Goal: Communication & Community: Answer question/provide support

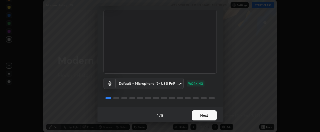
scroll to position [33, 0]
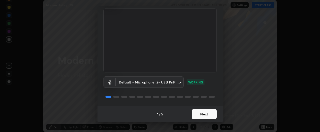
click at [205, 112] on button "Next" at bounding box center [204, 114] width 25 height 10
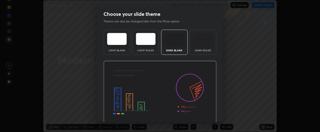
click at [205, 114] on img at bounding box center [159, 93] width 113 height 64
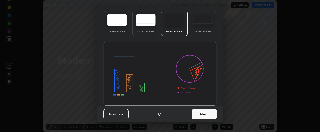
click at [209, 113] on button "Next" at bounding box center [204, 114] width 25 height 10
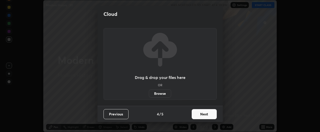
click at [209, 114] on button "Next" at bounding box center [204, 114] width 25 height 10
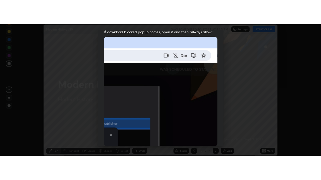
scroll to position [135, 0]
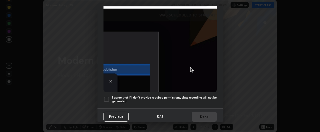
click at [107, 97] on div at bounding box center [106, 99] width 6 height 6
click at [204, 113] on button "Done" at bounding box center [204, 116] width 25 height 10
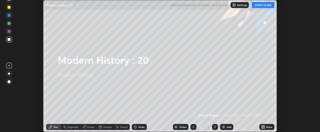
click at [262, 126] on icon at bounding box center [262, 125] width 1 height 1
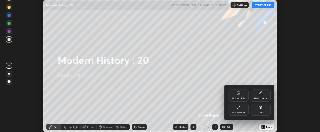
click at [244, 112] on div "Full screen" at bounding box center [238, 112] width 13 height 3
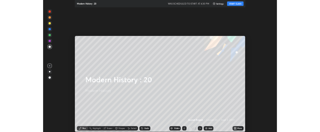
scroll to position [180, 321]
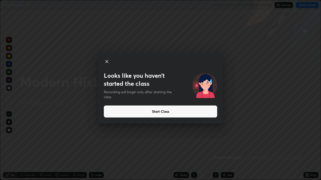
click at [181, 112] on button "Start Class" at bounding box center [160, 112] width 113 height 12
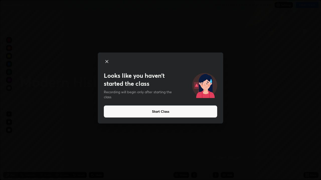
click at [184, 112] on button "Start Class" at bounding box center [160, 112] width 113 height 12
click at [164, 113] on button "Start Class" at bounding box center [160, 112] width 113 height 12
click at [168, 112] on button "Start Class" at bounding box center [160, 112] width 113 height 12
click at [168, 113] on button "Start Class" at bounding box center [160, 112] width 113 height 12
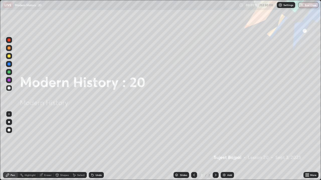
click at [218, 131] on div at bounding box center [216, 175] width 6 height 6
click at [193, 131] on icon at bounding box center [194, 175] width 4 height 4
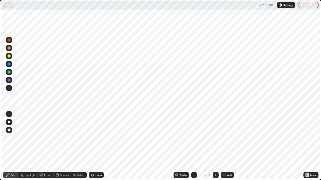
click at [193, 131] on icon at bounding box center [194, 175] width 4 height 4
click at [215, 131] on icon at bounding box center [216, 175] width 4 height 4
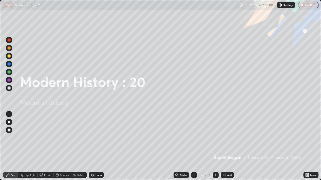
click at [196, 131] on div at bounding box center [194, 175] width 6 height 6
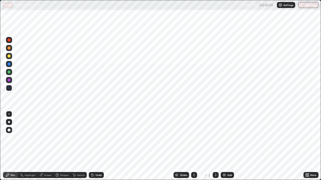
click at [194, 131] on icon at bounding box center [194, 175] width 4 height 4
click at [307, 131] on icon at bounding box center [307, 175] width 4 height 4
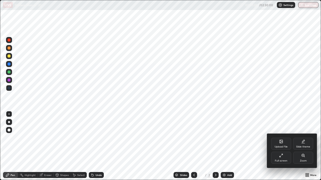
click at [283, 131] on div "Upload File" at bounding box center [281, 144] width 20 height 12
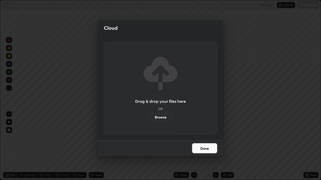
click at [165, 118] on label "Browse" at bounding box center [160, 118] width 22 height 8
click at [149, 118] on input "Browse" at bounding box center [149, 118] width 0 height 8
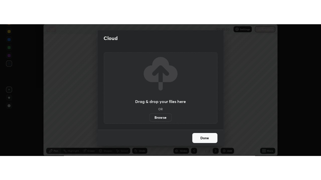
scroll to position [24929, 24740]
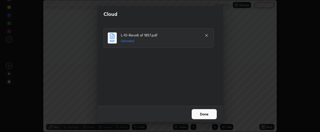
click at [206, 114] on button "Done" at bounding box center [204, 114] width 25 height 10
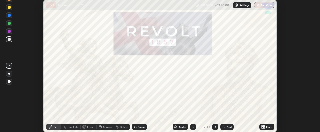
click at [267, 127] on div "More" at bounding box center [269, 126] width 6 height 3
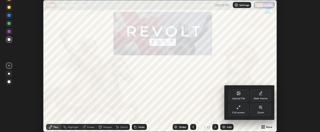
click at [241, 108] on div "Full screen" at bounding box center [239, 109] width 20 height 12
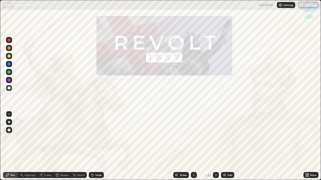
scroll to position [180, 321]
click at [186, 131] on div "Slides" at bounding box center [181, 175] width 16 height 6
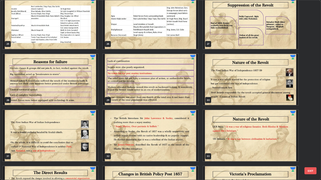
scroll to position [453, 0]
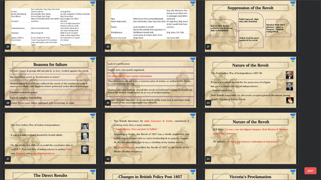
click at [191, 91] on img "grid" at bounding box center [150, 82] width 95 height 51
click at [192, 92] on img "grid" at bounding box center [150, 82] width 95 height 51
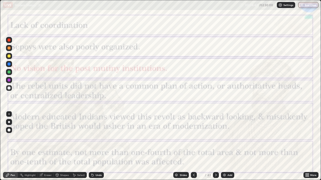
click at [228, 131] on div "Add" at bounding box center [229, 175] width 5 height 3
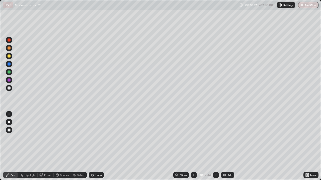
click at [48, 131] on div "Eraser" at bounding box center [48, 175] width 8 height 3
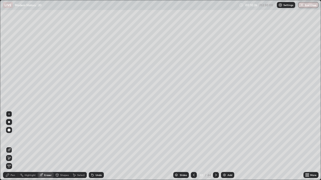
click at [10, 131] on span "Erase all" at bounding box center [9, 166] width 6 height 3
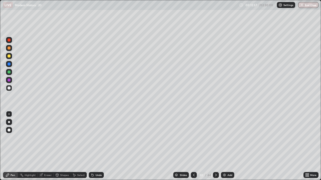
click at [94, 131] on div "Undo" at bounding box center [96, 175] width 15 height 6
click at [96, 131] on div "Undo" at bounding box center [96, 175] width 15 height 6
click at [98, 131] on div "Undo" at bounding box center [98, 175] width 6 height 3
click at [99, 131] on div "Undo" at bounding box center [98, 175] width 6 height 3
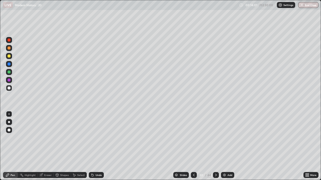
click at [216, 131] on icon at bounding box center [216, 175] width 2 height 3
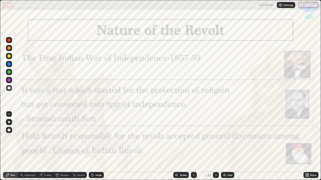
click at [194, 131] on icon at bounding box center [194, 175] width 4 height 4
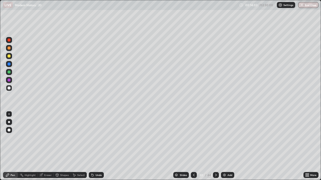
click at [226, 131] on div "Add" at bounding box center [227, 175] width 13 height 6
click at [227, 131] on div "Add" at bounding box center [229, 175] width 5 height 3
click at [226, 131] on div "Add" at bounding box center [227, 175] width 13 height 6
click at [193, 131] on icon at bounding box center [194, 175] width 4 height 4
click at [194, 131] on icon at bounding box center [194, 175] width 4 height 4
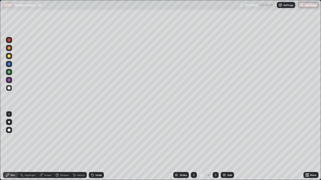
click at [194, 131] on icon at bounding box center [194, 175] width 4 height 4
click at [194, 131] on icon at bounding box center [194, 175] width 2 height 3
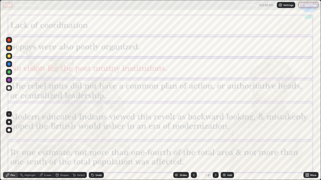
click at [217, 131] on div at bounding box center [216, 175] width 6 height 6
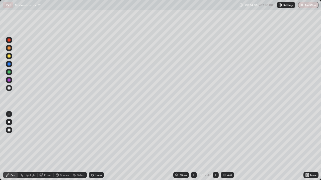
click at [216, 131] on icon at bounding box center [216, 175] width 2 height 3
click at [94, 131] on div "Undo" at bounding box center [96, 175] width 15 height 6
click at [218, 131] on div at bounding box center [216, 175] width 6 height 6
click at [215, 131] on icon at bounding box center [216, 175] width 4 height 4
click at [217, 131] on icon at bounding box center [216, 175] width 4 height 4
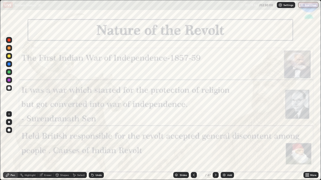
click at [215, 131] on icon at bounding box center [216, 175] width 4 height 4
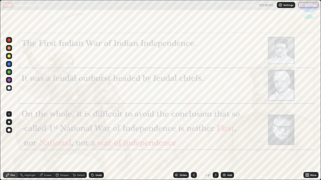
click at [215, 131] on icon at bounding box center [216, 175] width 4 height 4
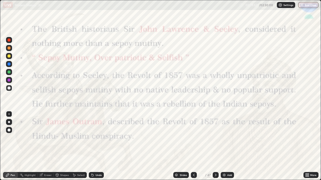
click at [12, 81] on div at bounding box center [9, 80] width 6 height 6
click at [215, 131] on icon at bounding box center [216, 175] width 2 height 3
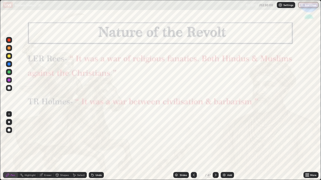
click at [217, 131] on div at bounding box center [216, 175] width 6 height 6
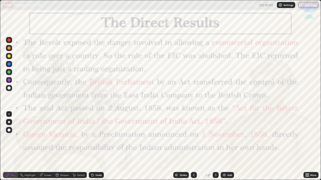
click at [193, 131] on icon at bounding box center [194, 175] width 4 height 4
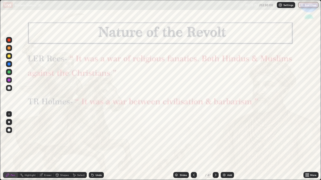
click at [215, 131] on icon at bounding box center [216, 175] width 4 height 4
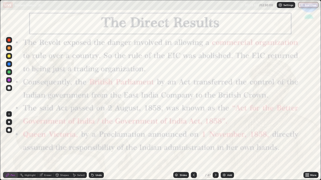
click at [193, 131] on icon at bounding box center [194, 175] width 4 height 4
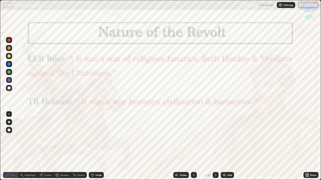
click at [227, 131] on div "Add" at bounding box center [229, 175] width 5 height 3
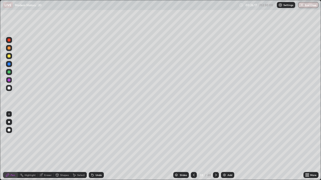
click at [184, 131] on div "Slides" at bounding box center [183, 175] width 7 height 3
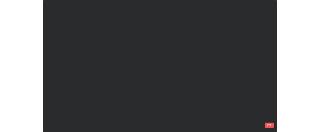
scroll to position [178, 318]
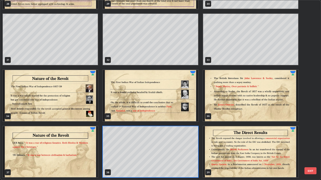
click at [188, 106] on img "grid" at bounding box center [150, 95] width 95 height 51
click at [187, 105] on img "grid" at bounding box center [150, 95] width 95 height 51
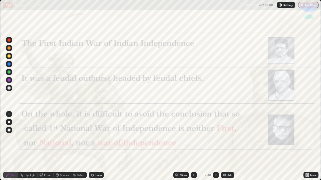
click at [11, 81] on div at bounding box center [9, 80] width 6 height 6
click at [218, 131] on div at bounding box center [216, 175] width 6 height 6
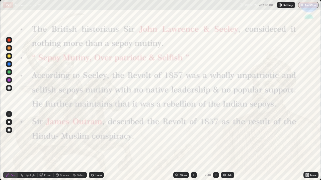
click at [217, 131] on icon at bounding box center [216, 175] width 4 height 4
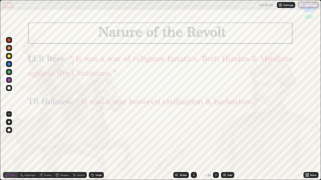
click at [217, 131] on icon at bounding box center [216, 175] width 4 height 4
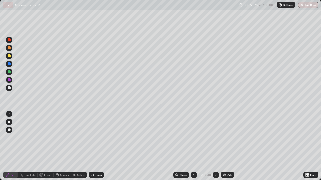
click at [218, 131] on div at bounding box center [216, 175] width 6 height 6
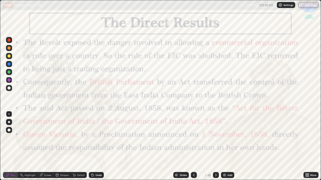
click at [215, 131] on icon at bounding box center [216, 175] width 4 height 4
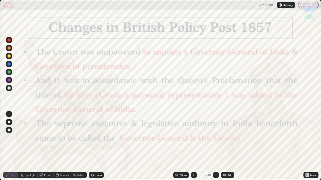
click at [215, 131] on icon at bounding box center [216, 175] width 4 height 4
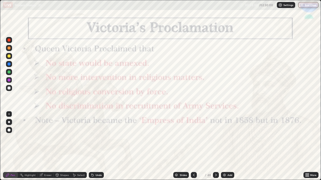
click at [215, 131] on icon at bounding box center [216, 175] width 4 height 4
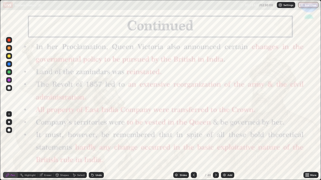
click at [215, 131] on icon at bounding box center [216, 175] width 4 height 4
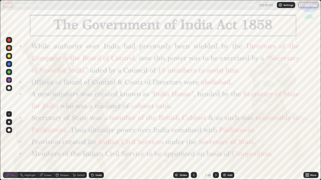
click at [215, 131] on icon at bounding box center [216, 175] width 4 height 4
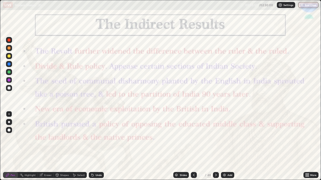
click at [215, 131] on icon at bounding box center [216, 175] width 4 height 4
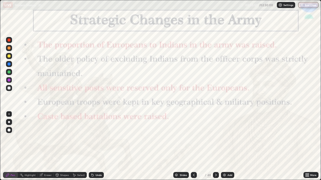
click at [215, 131] on icon at bounding box center [216, 175] width 4 height 4
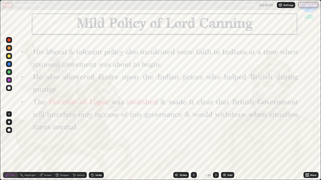
click at [215, 131] on icon at bounding box center [216, 175] width 2 height 3
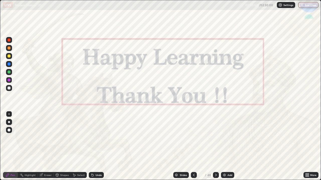
click at [215, 131] on icon at bounding box center [216, 175] width 4 height 4
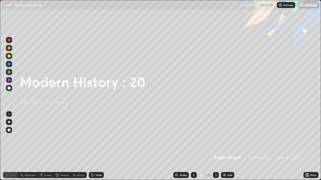
click at [214, 131] on div at bounding box center [216, 175] width 6 height 6
click at [216, 131] on icon at bounding box center [216, 175] width 4 height 4
click at [215, 131] on icon at bounding box center [216, 175] width 4 height 4
click at [229, 131] on div "Add" at bounding box center [227, 175] width 13 height 6
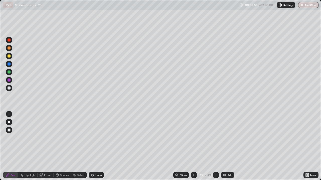
click at [228, 131] on div "Add" at bounding box center [229, 175] width 5 height 3
click at [227, 131] on div "Add" at bounding box center [229, 175] width 5 height 3
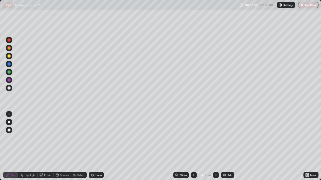
click at [195, 131] on div at bounding box center [194, 175] width 6 height 6
click at [193, 131] on icon at bounding box center [194, 175] width 4 height 4
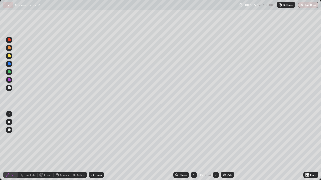
click at [195, 131] on icon at bounding box center [194, 175] width 4 height 4
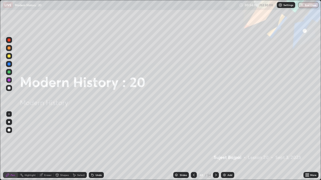
click at [215, 131] on icon at bounding box center [216, 175] width 4 height 4
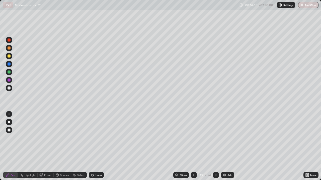
click at [11, 57] on div at bounding box center [9, 56] width 6 height 6
click at [49, 131] on div "Eraser" at bounding box center [48, 175] width 8 height 3
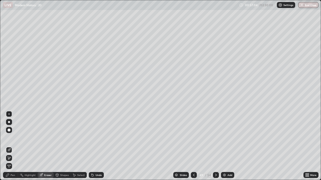
click at [9, 131] on span "Erase all" at bounding box center [9, 166] width 6 height 3
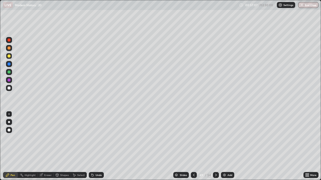
click at [9, 88] on div at bounding box center [9, 88] width 3 height 3
click at [95, 131] on div "Undo" at bounding box center [98, 175] width 6 height 3
click at [95, 131] on div "Undo" at bounding box center [96, 175] width 15 height 6
click at [94, 131] on div "Undo" at bounding box center [96, 175] width 15 height 6
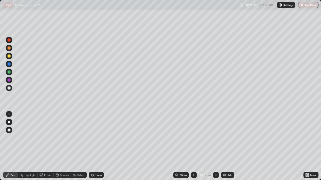
click at [215, 131] on icon at bounding box center [216, 175] width 4 height 4
click at [103, 131] on div "Undo" at bounding box center [96, 175] width 15 height 6
click at [101, 131] on div "Undo" at bounding box center [96, 175] width 15 height 6
click at [97, 131] on div "Undo" at bounding box center [98, 175] width 6 height 3
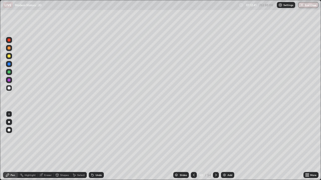
click at [99, 131] on div "Undo" at bounding box center [98, 175] width 6 height 3
click at [100, 131] on div "Undo" at bounding box center [98, 175] width 6 height 3
click at [99, 131] on div "Undo" at bounding box center [98, 175] width 6 height 3
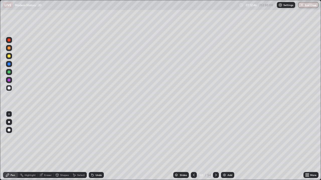
click at [95, 131] on div "Undo" at bounding box center [98, 175] width 6 height 3
click at [94, 131] on div "Undo" at bounding box center [96, 175] width 15 height 6
click at [97, 131] on div "Undo" at bounding box center [98, 175] width 6 height 3
click at [217, 131] on div at bounding box center [216, 175] width 6 height 10
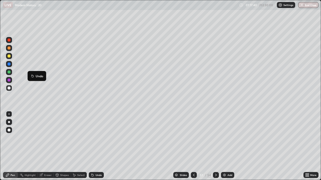
click at [10, 56] on div at bounding box center [9, 56] width 3 height 3
click at [9, 56] on div at bounding box center [9, 56] width 3 height 3
click at [217, 131] on icon at bounding box center [216, 175] width 4 height 4
click at [96, 131] on div "Undo" at bounding box center [98, 175] width 6 height 3
click at [101, 131] on div "Undo" at bounding box center [96, 175] width 15 height 6
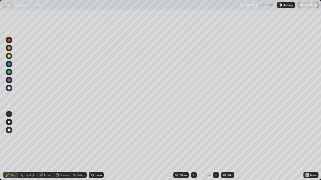
click at [215, 131] on icon at bounding box center [216, 175] width 4 height 4
click at [218, 131] on div at bounding box center [216, 175] width 6 height 6
click at [97, 131] on div "Undo" at bounding box center [96, 175] width 15 height 6
click at [98, 131] on div "Undo" at bounding box center [98, 175] width 6 height 3
click at [97, 131] on div "Undo" at bounding box center [96, 175] width 15 height 6
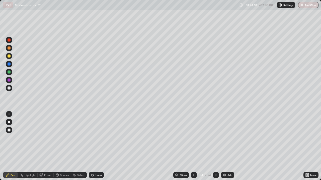
click at [93, 131] on icon at bounding box center [92, 175] width 4 height 4
click at [97, 131] on div "Undo" at bounding box center [98, 175] width 6 height 3
click at [95, 131] on div "Undo" at bounding box center [98, 175] width 6 height 3
click at [215, 131] on icon at bounding box center [216, 175] width 2 height 3
click at [215, 131] on icon at bounding box center [216, 175] width 4 height 4
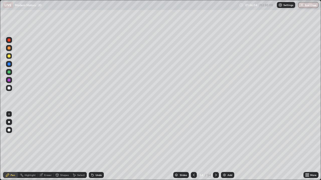
click at [215, 131] on icon at bounding box center [216, 175] width 2 height 3
click at [227, 131] on div "Add" at bounding box center [229, 175] width 5 height 3
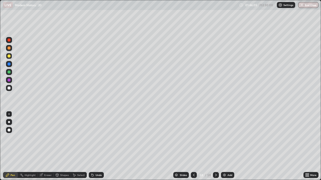
click at [227, 131] on div "Add" at bounding box center [229, 175] width 5 height 3
click at [193, 131] on icon at bounding box center [194, 175] width 4 height 4
click at [193, 131] on icon at bounding box center [194, 175] width 2 height 3
click at [193, 131] on icon at bounding box center [194, 175] width 4 height 4
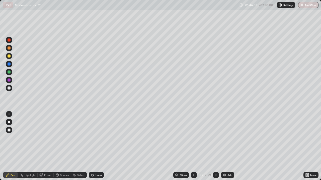
click at [193, 131] on icon at bounding box center [194, 175] width 4 height 4
click at [215, 131] on icon at bounding box center [216, 175] width 4 height 4
click at [218, 131] on div at bounding box center [216, 175] width 6 height 6
click at [11, 89] on div at bounding box center [9, 88] width 6 height 6
click at [66, 131] on div "Shapes" at bounding box center [64, 175] width 9 height 3
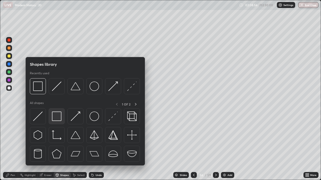
click at [58, 120] on img at bounding box center [57, 117] width 10 height 10
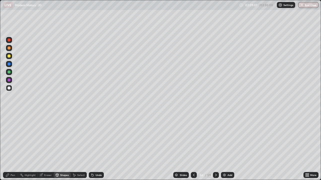
click at [12, 131] on div "Pen" at bounding box center [13, 175] width 5 height 3
click at [47, 131] on div "Eraser" at bounding box center [48, 175] width 8 height 3
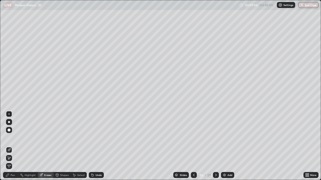
click at [9, 131] on span "Erase all" at bounding box center [9, 166] width 6 height 3
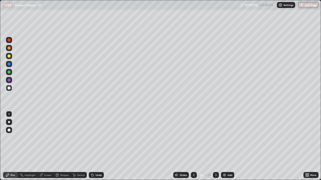
click at [97, 131] on div "Undo" at bounding box center [98, 175] width 6 height 3
click at [48, 131] on div "Eraser" at bounding box center [48, 175] width 8 height 3
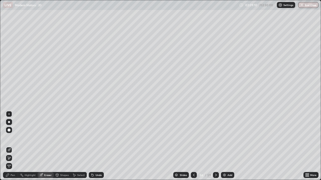
click at [63, 131] on div "Shapes" at bounding box center [64, 175] width 9 height 3
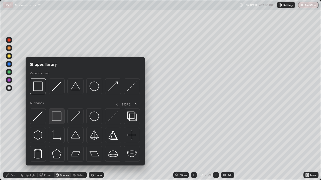
click at [59, 117] on img at bounding box center [57, 117] width 10 height 10
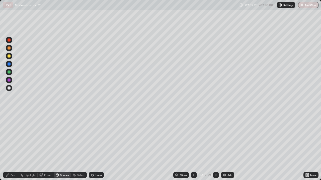
click at [9, 56] on div at bounding box center [9, 56] width 3 height 3
click at [63, 131] on div "Shapes" at bounding box center [64, 175] width 9 height 3
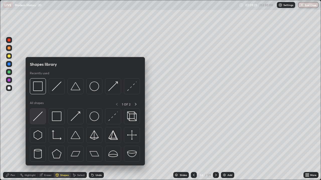
click at [39, 117] on img at bounding box center [38, 117] width 10 height 10
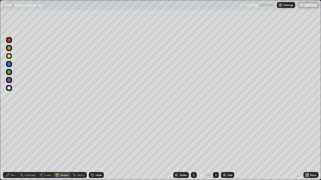
click at [63, 131] on div "Shapes" at bounding box center [64, 175] width 9 height 3
click at [62, 131] on div "Shapes" at bounding box center [64, 175] width 9 height 3
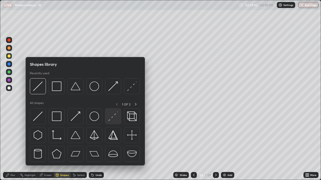
click at [114, 118] on img at bounding box center [113, 117] width 10 height 10
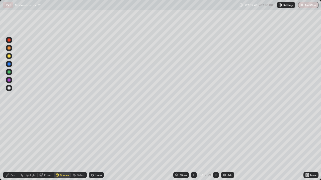
click at [12, 73] on div at bounding box center [9, 72] width 6 height 6
click at [11, 81] on div at bounding box center [9, 80] width 6 height 6
click at [9, 88] on div at bounding box center [9, 88] width 3 height 3
click at [97, 131] on div "Undo" at bounding box center [98, 175] width 6 height 3
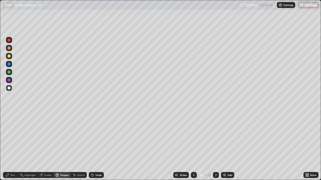
click at [12, 131] on div "Pen" at bounding box center [13, 175] width 5 height 3
click at [9, 57] on div at bounding box center [9, 56] width 3 height 3
click at [96, 131] on div "Undo" at bounding box center [98, 175] width 6 height 3
click at [95, 131] on div "Undo" at bounding box center [96, 175] width 15 height 6
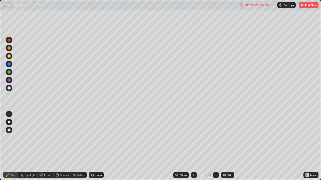
click at [268, 6] on div "/ 02:30:00" at bounding box center [267, 5] width 16 height 3
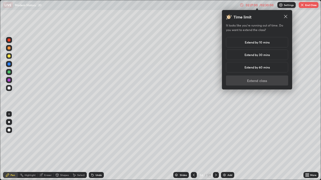
click at [270, 44] on div "Extend by 10 mins" at bounding box center [257, 42] width 62 height 11
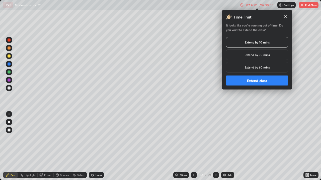
click at [267, 80] on button "Extend class" at bounding box center [257, 81] width 62 height 10
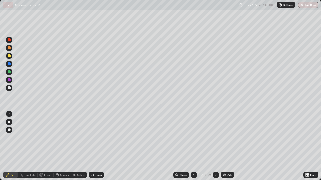
click at [99, 131] on div "Undo" at bounding box center [98, 175] width 6 height 3
click at [218, 131] on div at bounding box center [216, 175] width 6 height 6
click at [46, 131] on div "Eraser" at bounding box center [48, 175] width 8 height 3
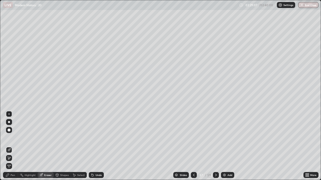
click at [65, 131] on div "Shapes" at bounding box center [62, 175] width 17 height 6
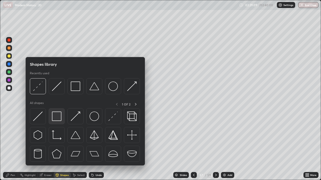
click at [59, 119] on img at bounding box center [57, 117] width 10 height 10
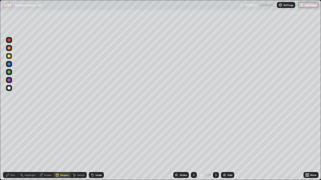
click at [95, 131] on div "Undo" at bounding box center [98, 175] width 6 height 3
click at [96, 131] on div "Undo" at bounding box center [98, 175] width 6 height 3
click at [9, 88] on div at bounding box center [9, 88] width 3 height 3
click at [49, 131] on div "Eraser" at bounding box center [48, 175] width 8 height 3
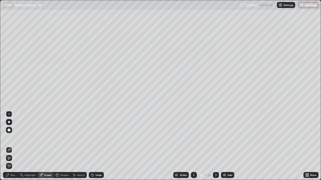
click at [12, 131] on div "Pen" at bounding box center [13, 175] width 5 height 3
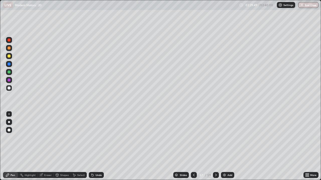
click at [11, 89] on div at bounding box center [9, 88] width 6 height 6
click at [96, 131] on div "Undo" at bounding box center [96, 175] width 15 height 6
click at [65, 131] on div "Shapes" at bounding box center [64, 175] width 9 height 3
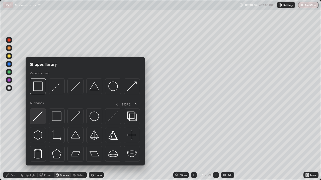
click at [40, 118] on img at bounding box center [38, 117] width 10 height 10
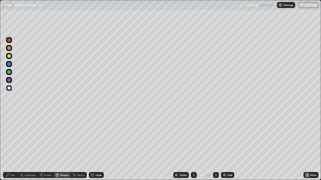
click at [66, 131] on div "Shapes" at bounding box center [64, 175] width 9 height 3
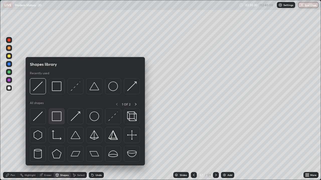
click at [59, 119] on img at bounding box center [57, 117] width 10 height 10
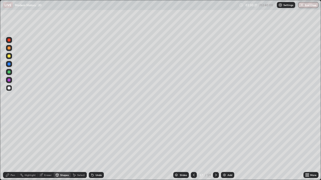
click at [12, 81] on div at bounding box center [9, 80] width 6 height 6
click at [14, 131] on div "Pen" at bounding box center [13, 175] width 5 height 3
click at [10, 56] on div at bounding box center [9, 56] width 3 height 3
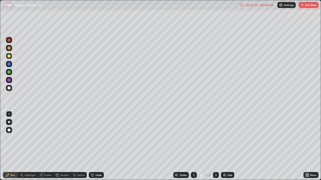
click at [311, 7] on button "End Class" at bounding box center [308, 5] width 20 height 6
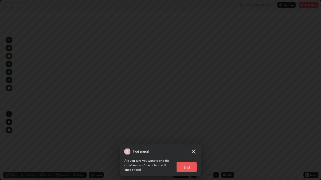
click at [191, 131] on button "End" at bounding box center [186, 167] width 20 height 10
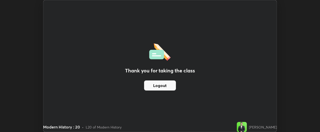
scroll to position [24929, 24740]
